Goal: Task Accomplishment & Management: Manage account settings

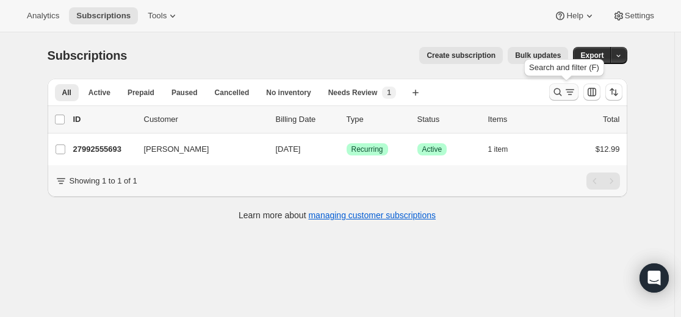
click at [566, 92] on div "Search and filter results" at bounding box center [564, 92] width 24 height 12
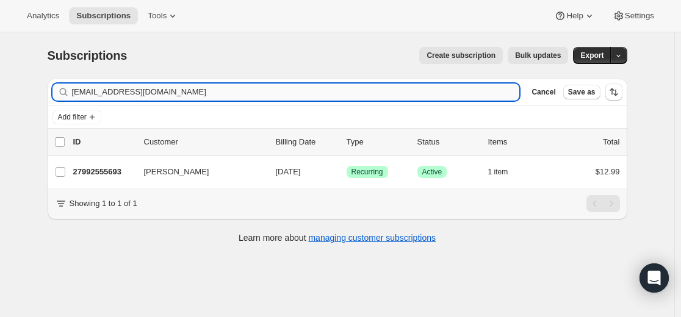
click at [413, 92] on input "[EMAIL_ADDRESS][DOMAIN_NAME]" at bounding box center [296, 92] width 448 height 17
type input "[EMAIL_ADDRESS][DOMAIN_NAME]"
click at [119, 172] on p "25913393325" at bounding box center [103, 172] width 61 height 12
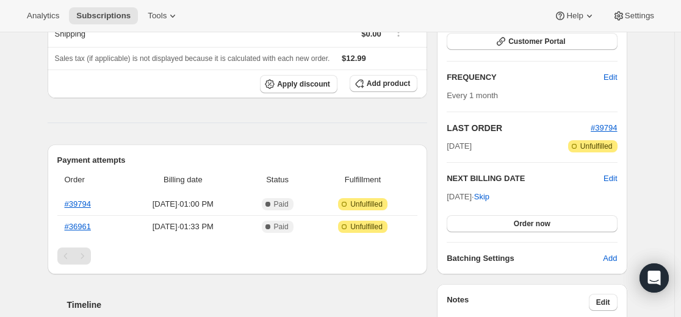
scroll to position [183, 0]
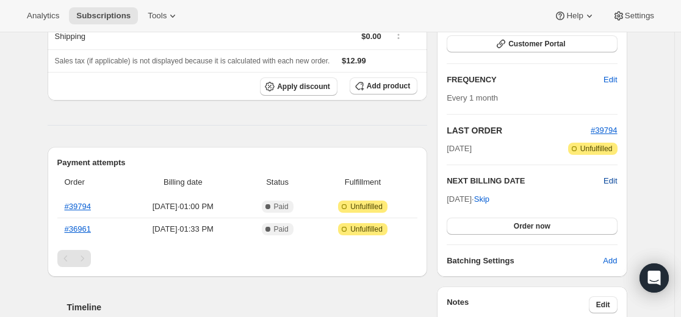
click at [615, 180] on span "Edit" at bounding box center [610, 181] width 13 height 12
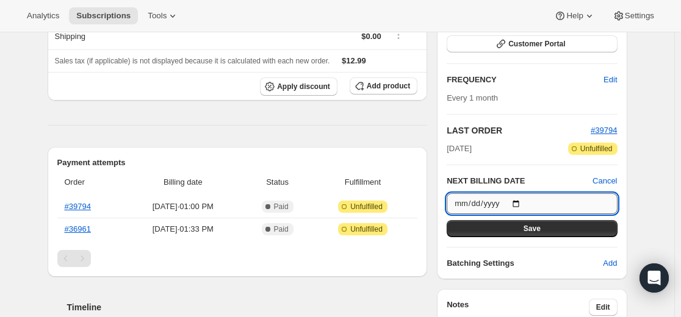
click at [522, 200] on input "[DATE]" at bounding box center [532, 204] width 170 height 21
type input "[DATE]"
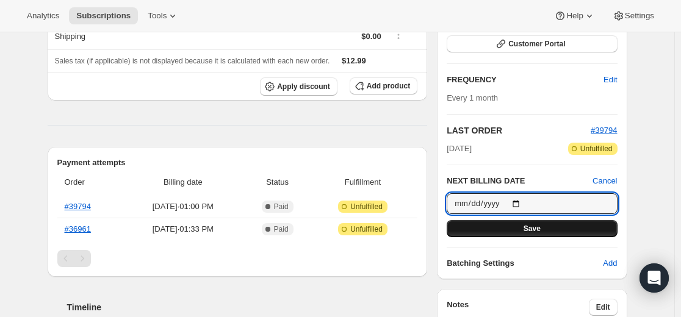
click at [549, 225] on button "Save" at bounding box center [532, 228] width 170 height 17
